Goal: Transaction & Acquisition: Obtain resource

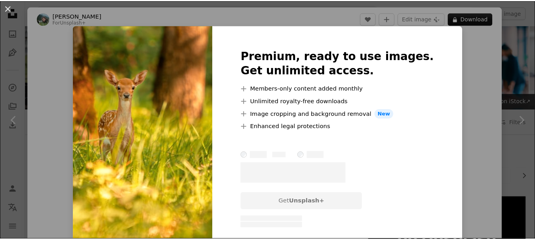
scroll to position [554, 0]
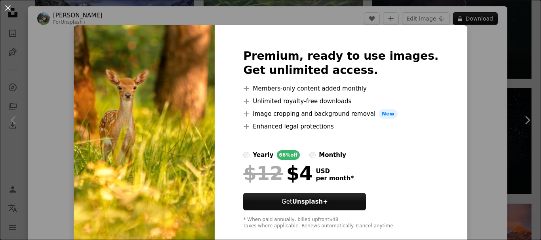
drag, startPoint x: 456, startPoint y: 93, endPoint x: 449, endPoint y: 90, distance: 7.1
click at [455, 92] on div "An X shape Premium, ready to use images. Get unlimited access. A plus sign Memb…" at bounding box center [270, 120] width 541 height 240
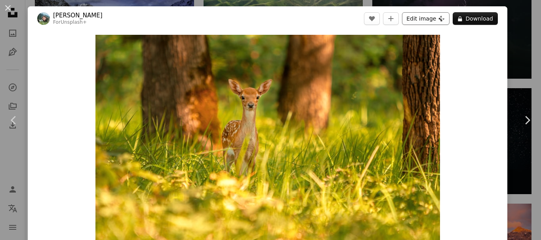
click at [422, 15] on button "Edit image Plus sign for Unsplash+" at bounding box center [425, 18] width 47 height 13
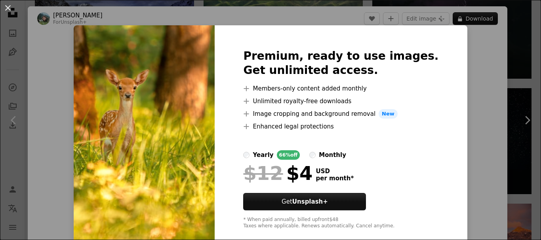
drag, startPoint x: 512, startPoint y: 113, endPoint x: 491, endPoint y: 108, distance: 21.8
click at [512, 112] on div "An X shape Premium, ready to use images. Get unlimited access. A plus sign Memb…" at bounding box center [270, 120] width 541 height 240
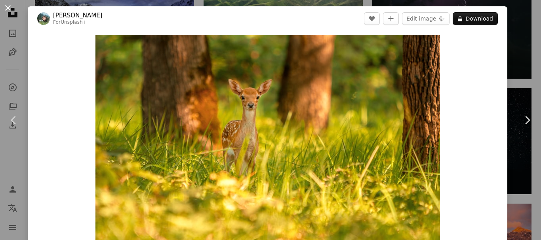
click at [5, 3] on button "An X shape" at bounding box center [7, 7] width 9 height 9
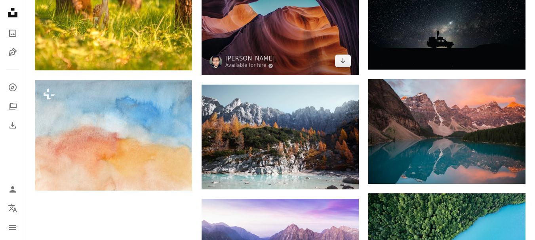
scroll to position [554, 0]
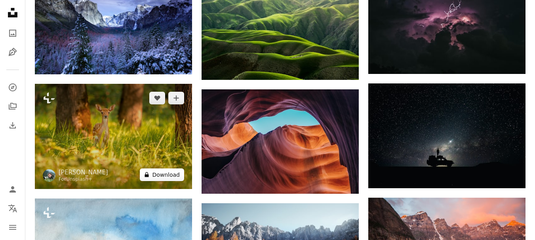
click at [164, 175] on button "A lock Download" at bounding box center [162, 175] width 44 height 13
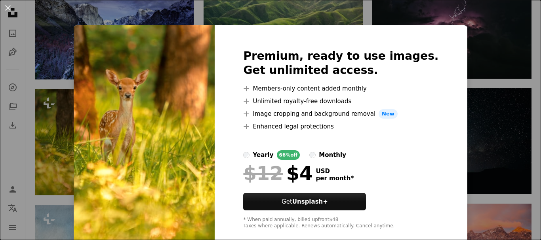
click at [451, 46] on div "An X shape Premium, ready to use images. Get unlimited access. A plus sign Memb…" at bounding box center [270, 120] width 541 height 240
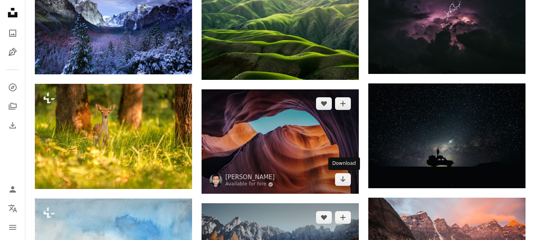
scroll to position [673, 0]
